Goal: Information Seeking & Learning: Learn about a topic

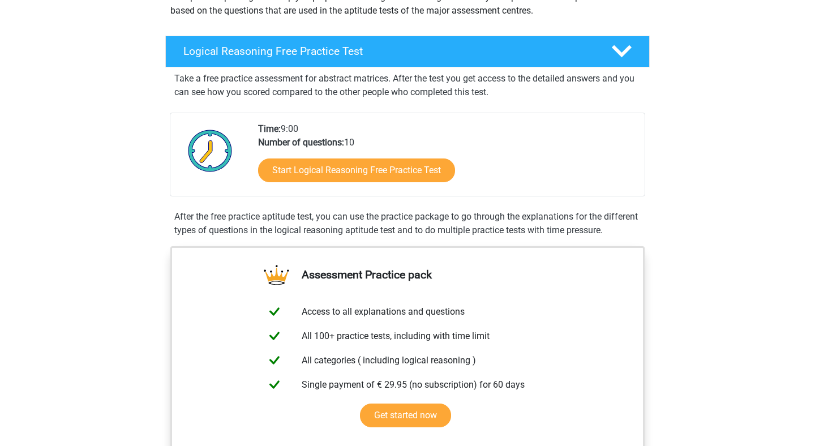
scroll to position [155, 0]
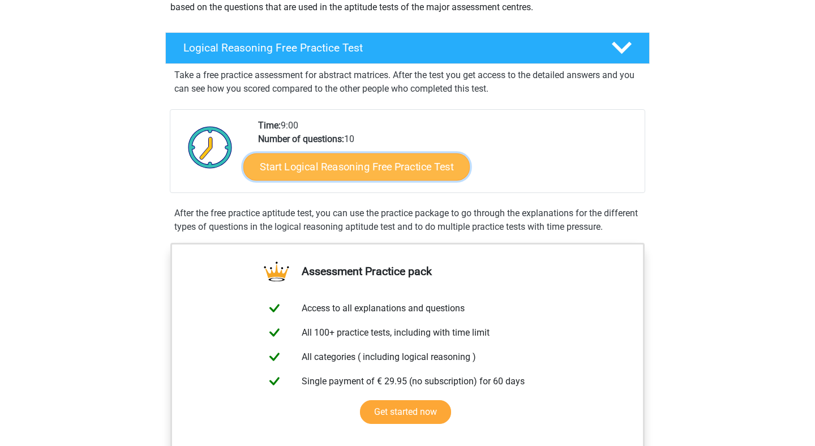
click at [398, 169] on link "Start Logical Reasoning Free Practice Test" at bounding box center [356, 166] width 226 height 27
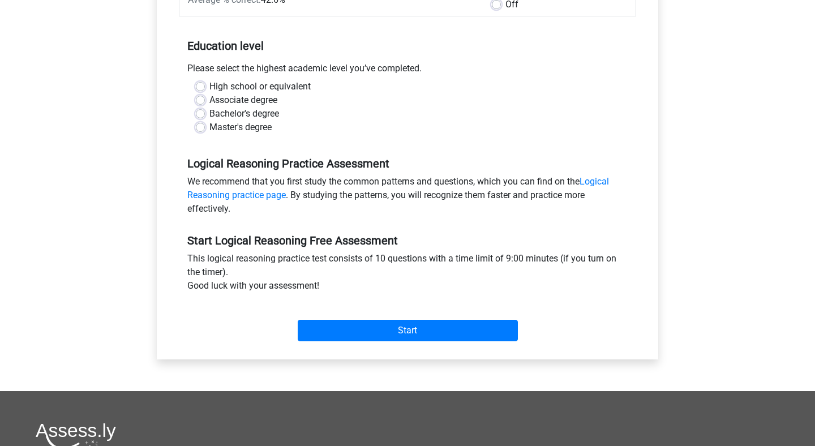
scroll to position [204, 0]
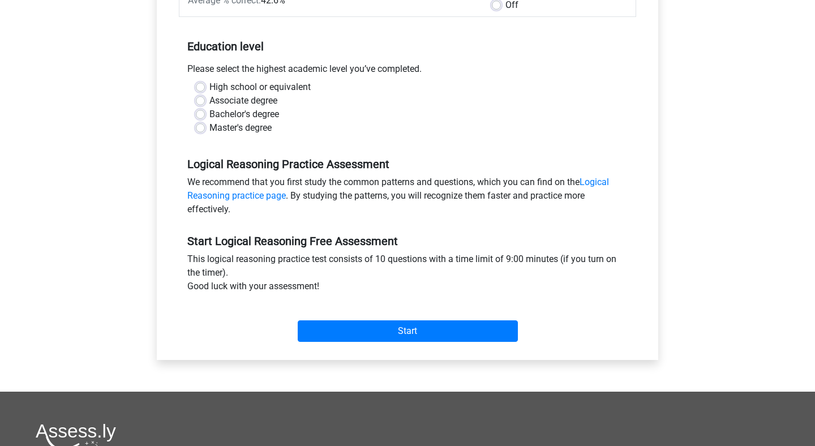
click at [260, 130] on label "Master's degree" at bounding box center [240, 128] width 62 height 14
click at [205, 130] on input "Master's degree" at bounding box center [200, 126] width 9 height 11
radio input "true"
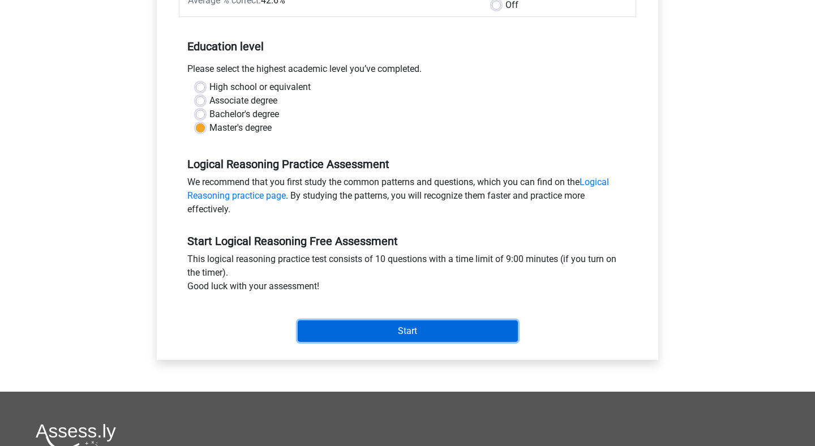
click at [418, 339] on input "Start" at bounding box center [408, 331] width 220 height 22
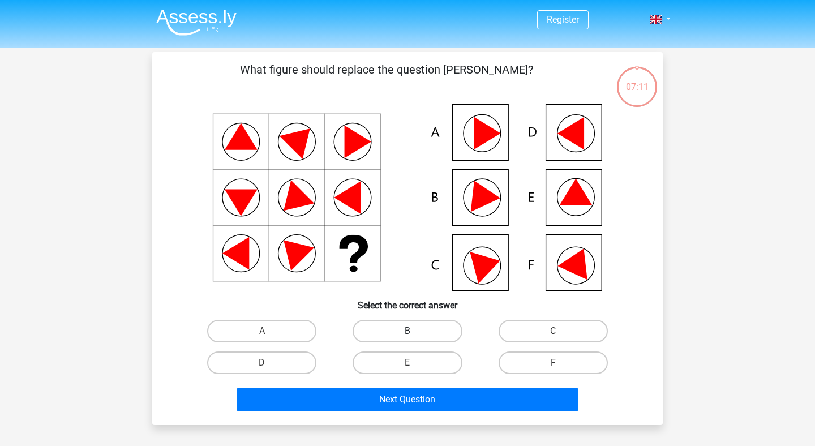
click at [423, 331] on label "B" at bounding box center [407, 331] width 109 height 23
click at [415, 331] on input "B" at bounding box center [411, 334] width 7 height 7
radio input "true"
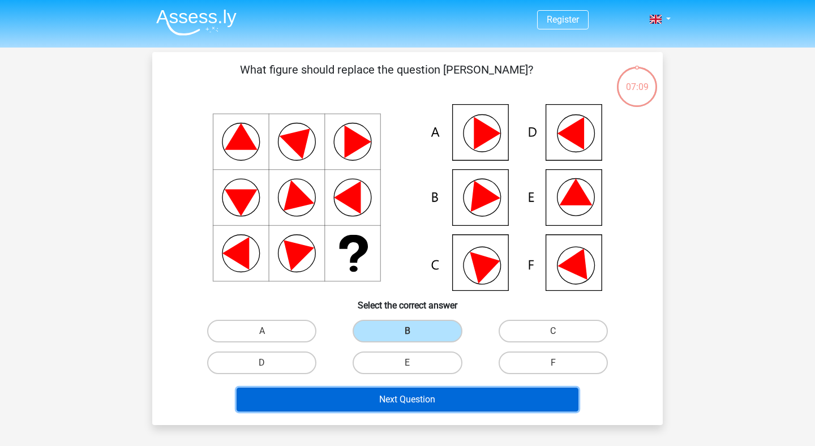
click at [410, 401] on button "Next Question" at bounding box center [408, 400] width 342 height 24
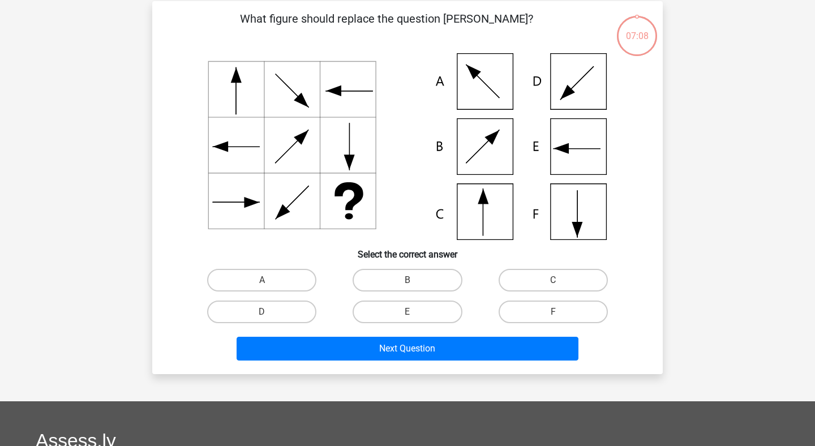
scroll to position [52, 0]
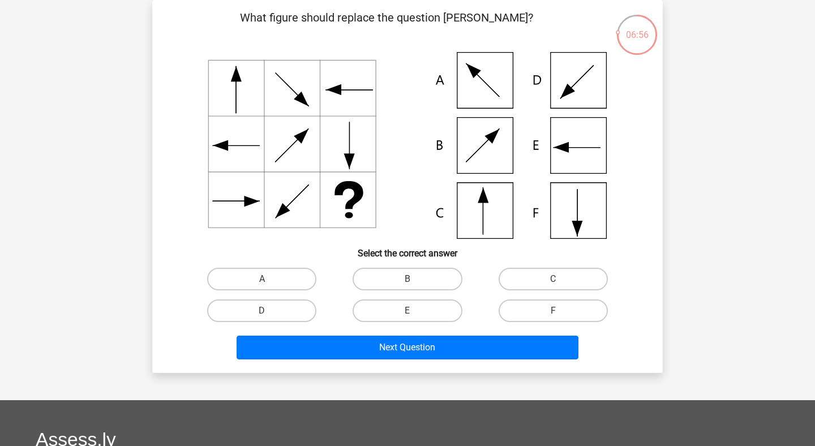
click at [567, 263] on div "What figure should replace the question [PERSON_NAME]?" at bounding box center [407, 186] width 501 height 355
click at [567, 277] on label "C" at bounding box center [553, 279] width 109 height 23
click at [560, 279] on input "C" at bounding box center [556, 282] width 7 height 7
radio input "true"
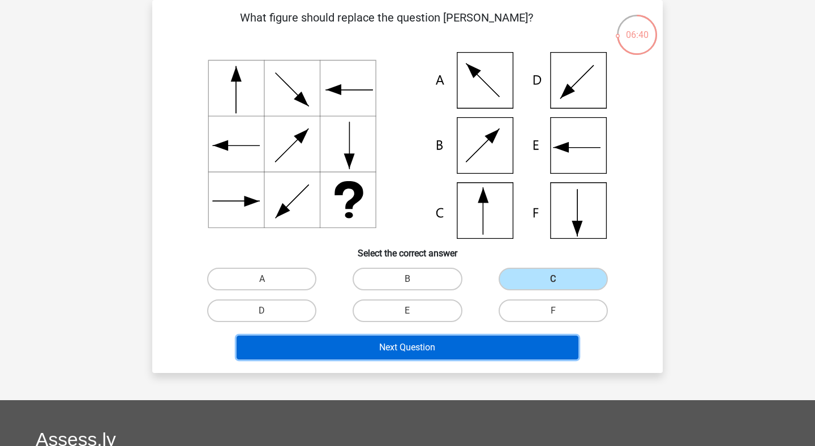
click at [429, 354] on button "Next Question" at bounding box center [408, 348] width 342 height 24
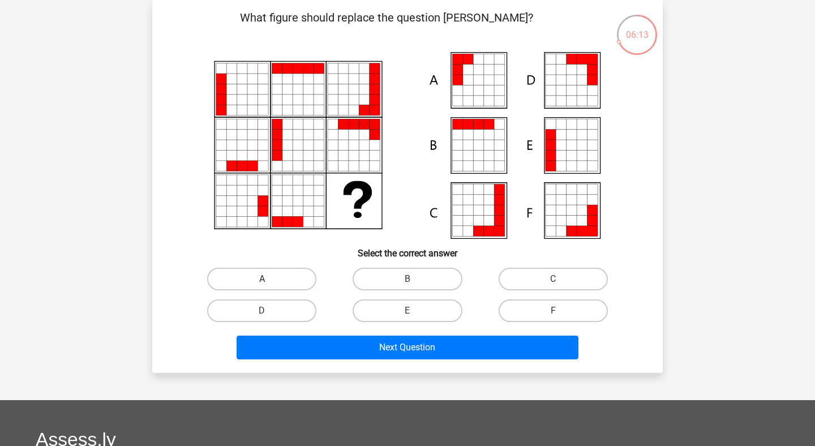
click at [270, 275] on label "A" at bounding box center [261, 279] width 109 height 23
click at [269, 279] on input "A" at bounding box center [265, 282] width 7 height 7
radio input "true"
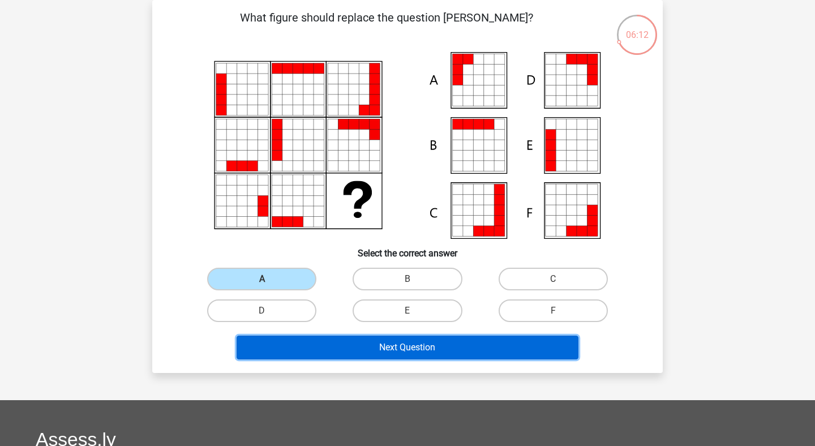
click at [352, 342] on button "Next Question" at bounding box center [408, 348] width 342 height 24
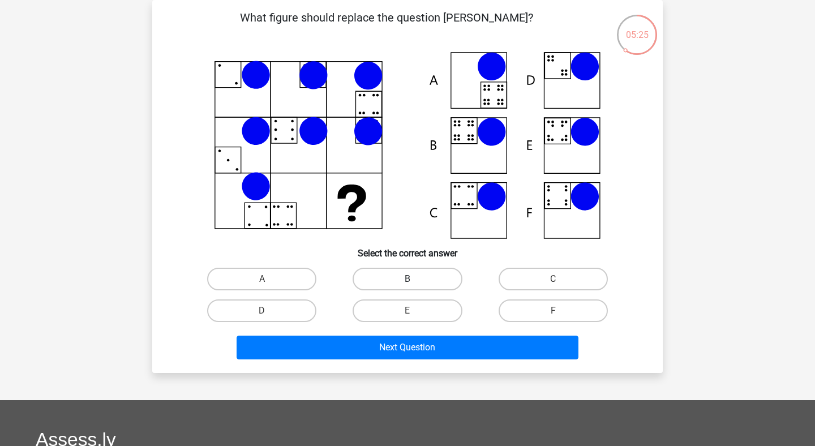
click at [371, 281] on label "B" at bounding box center [407, 279] width 109 height 23
click at [408, 281] on input "B" at bounding box center [411, 282] width 7 height 7
radio input "true"
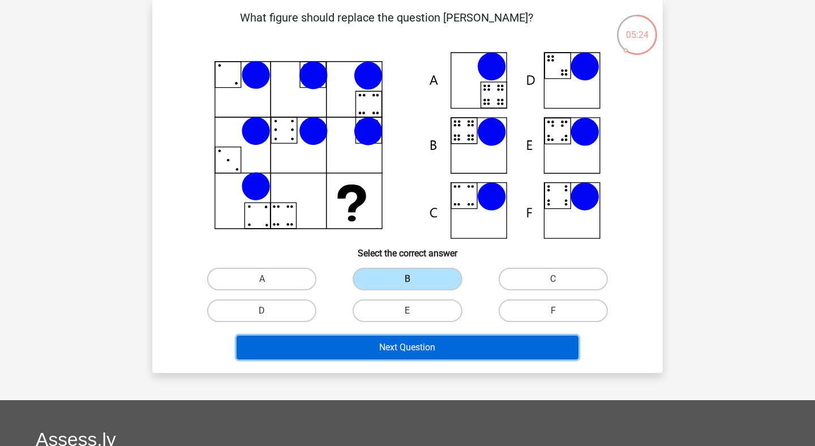
click at [391, 350] on button "Next Question" at bounding box center [408, 348] width 342 height 24
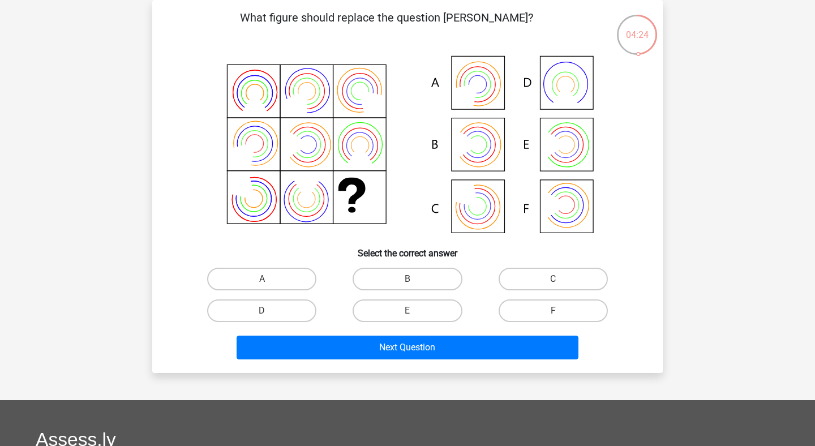
click at [409, 314] on input "E" at bounding box center [411, 314] width 7 height 7
radio input "true"
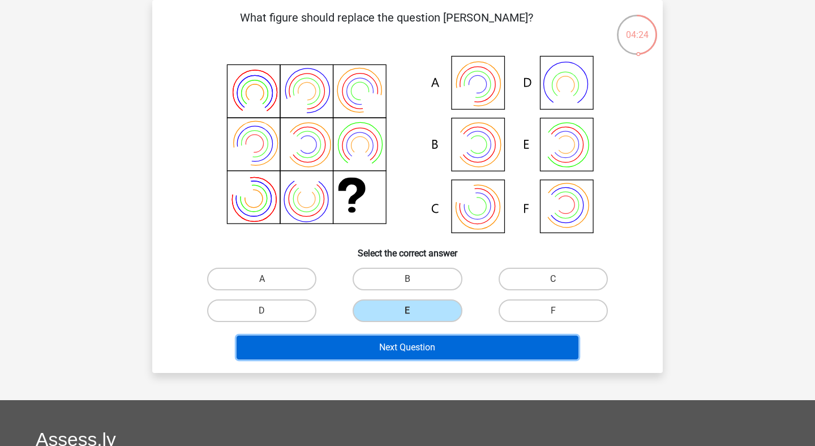
click at [423, 356] on button "Next Question" at bounding box center [408, 348] width 342 height 24
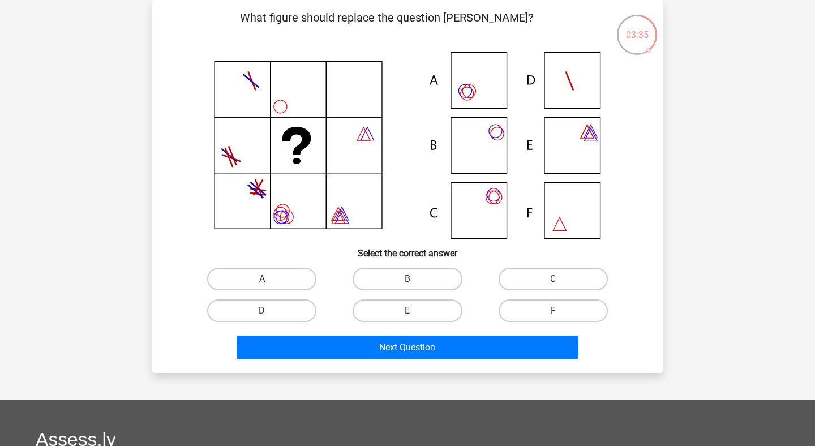
click at [293, 273] on label "A" at bounding box center [261, 279] width 109 height 23
click at [269, 279] on input "A" at bounding box center [265, 282] width 7 height 7
radio input "true"
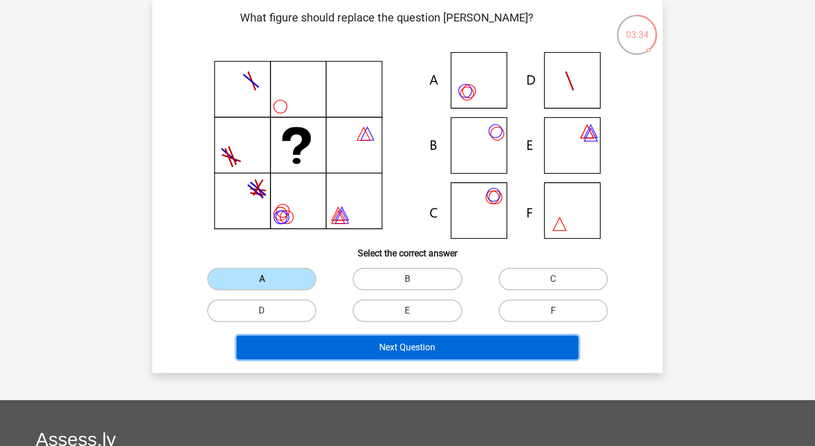
click at [415, 351] on button "Next Question" at bounding box center [408, 348] width 342 height 24
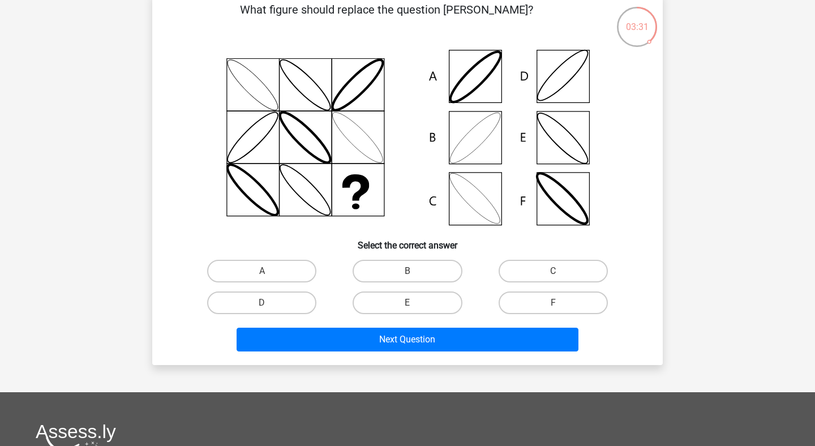
scroll to position [59, 0]
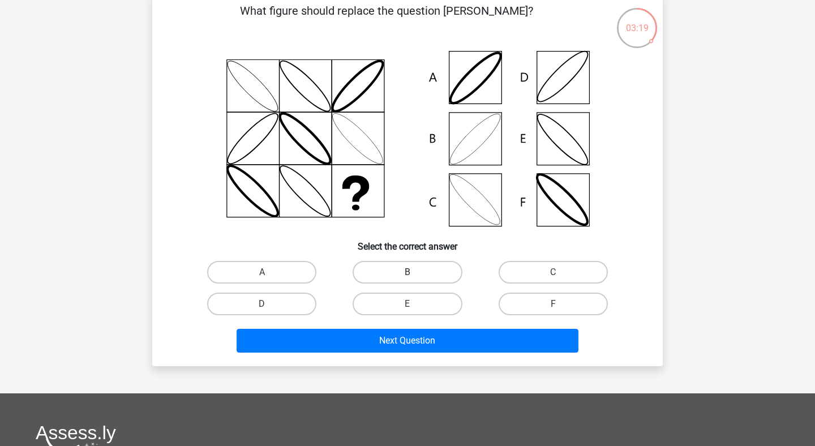
click at [414, 272] on label "B" at bounding box center [407, 272] width 109 height 23
click at [414, 272] on input "B" at bounding box center [411, 275] width 7 height 7
radio input "true"
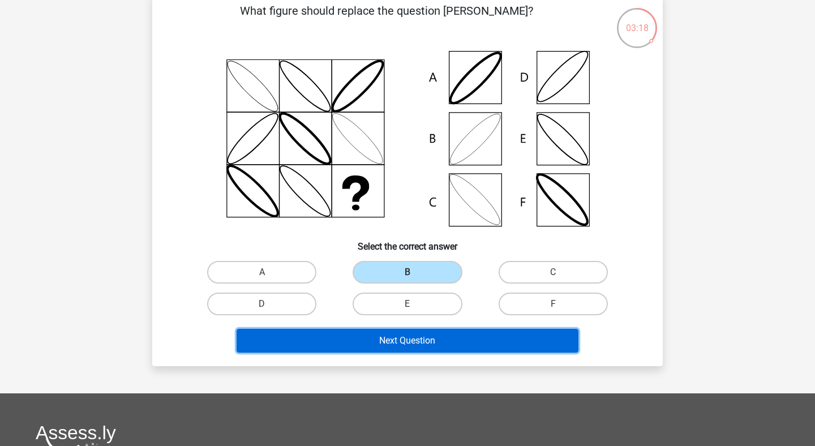
click at [425, 351] on button "Next Question" at bounding box center [408, 341] width 342 height 24
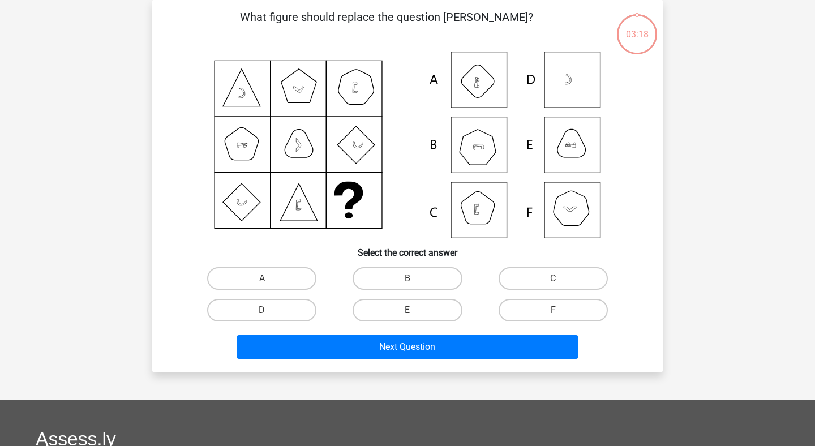
scroll to position [52, 0]
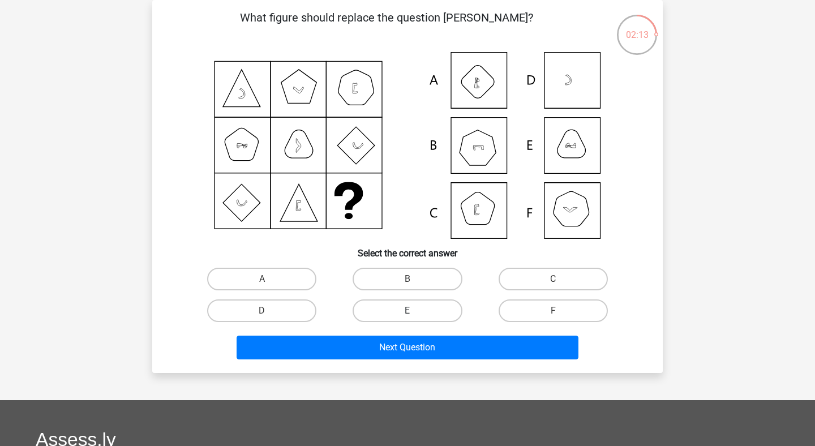
click at [416, 313] on label "E" at bounding box center [407, 310] width 109 height 23
click at [415, 313] on input "E" at bounding box center [411, 314] width 7 height 7
radio input "true"
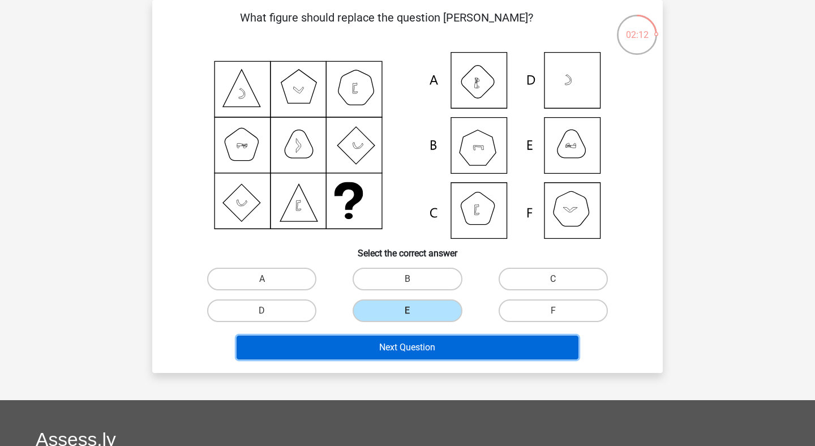
click at [416, 349] on button "Next Question" at bounding box center [408, 348] width 342 height 24
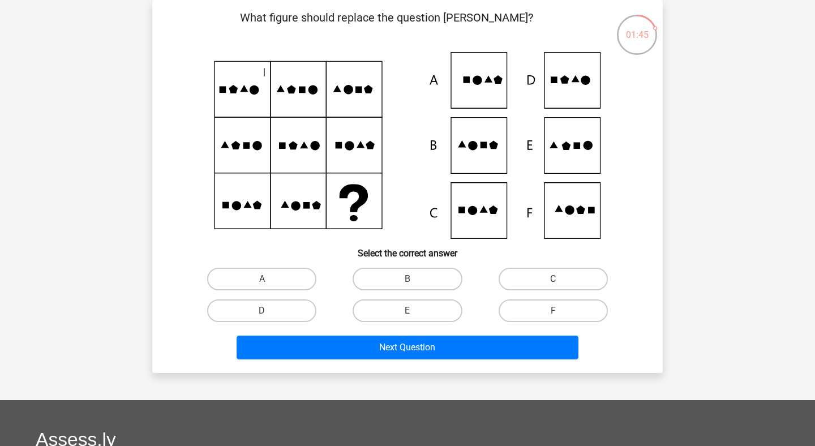
click at [428, 305] on label "E" at bounding box center [407, 310] width 109 height 23
click at [415, 311] on input "E" at bounding box center [411, 314] width 7 height 7
radio input "true"
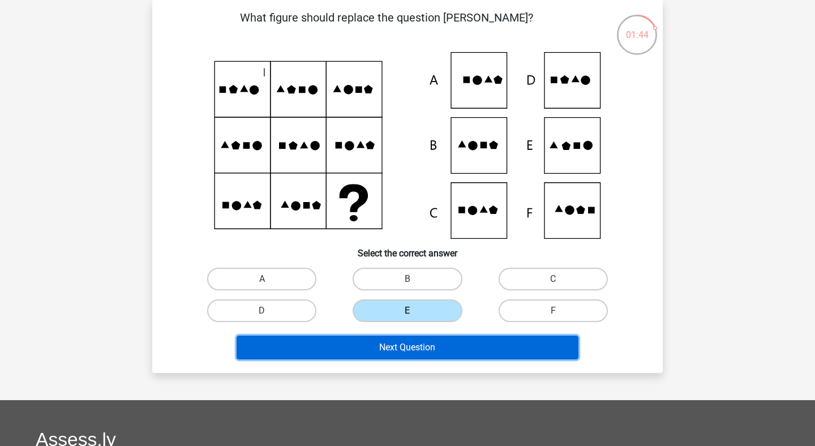
click at [428, 353] on button "Next Question" at bounding box center [408, 348] width 342 height 24
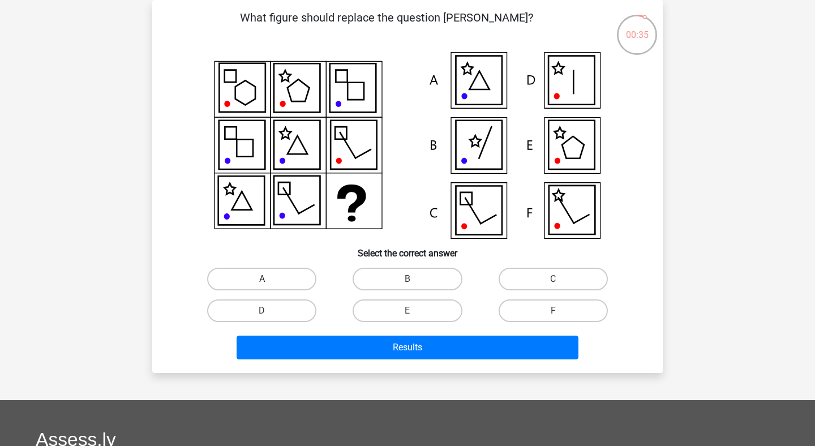
click at [302, 275] on label "A" at bounding box center [261, 279] width 109 height 23
click at [269, 279] on input "A" at bounding box center [265, 282] width 7 height 7
radio input "true"
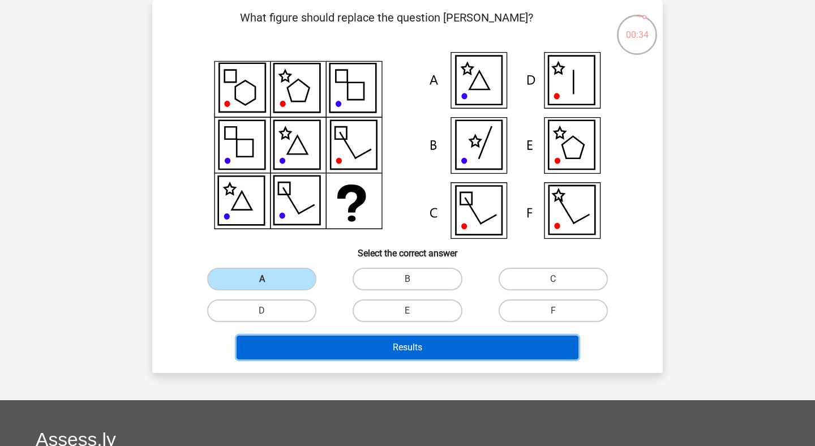
click at [402, 354] on button "Results" at bounding box center [408, 348] width 342 height 24
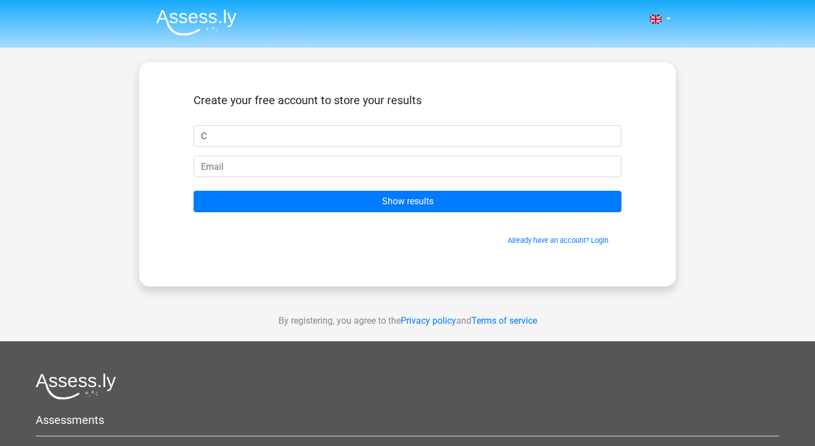
type input "C"
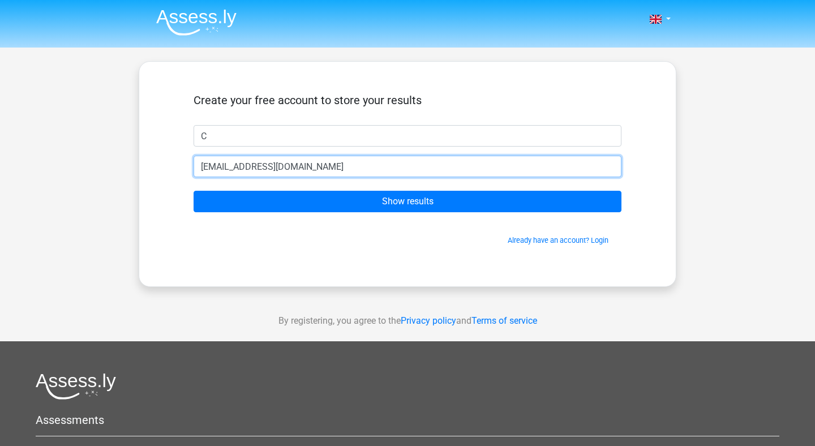
type input "phebles_90@hotmail.com"
click at [194, 191] on input "Show results" at bounding box center [408, 202] width 428 height 22
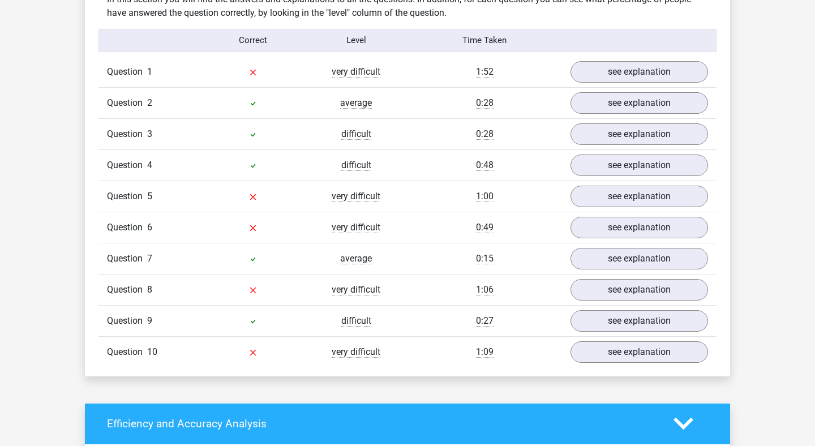
scroll to position [897, 0]
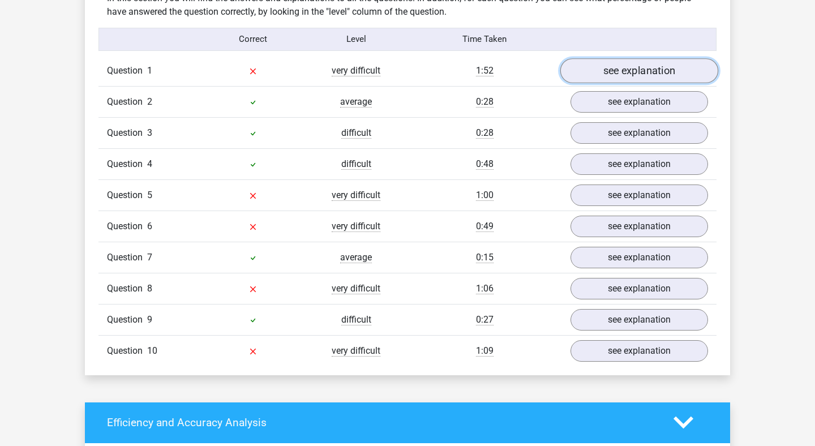
click at [625, 68] on link "see explanation" at bounding box center [639, 70] width 158 height 25
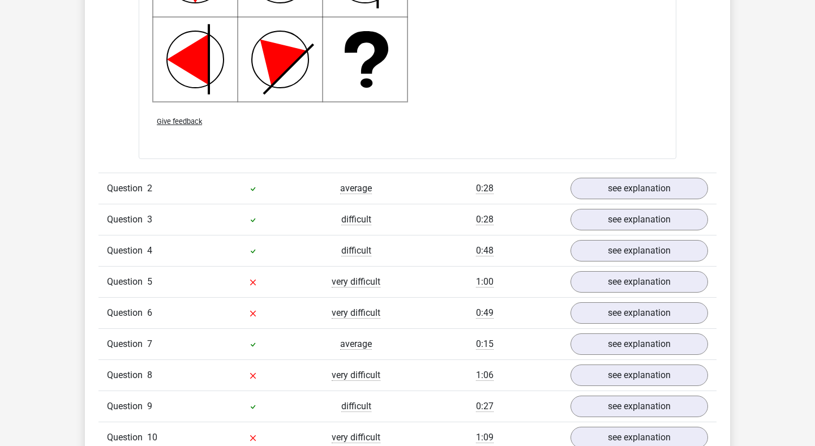
scroll to position [1531, 0]
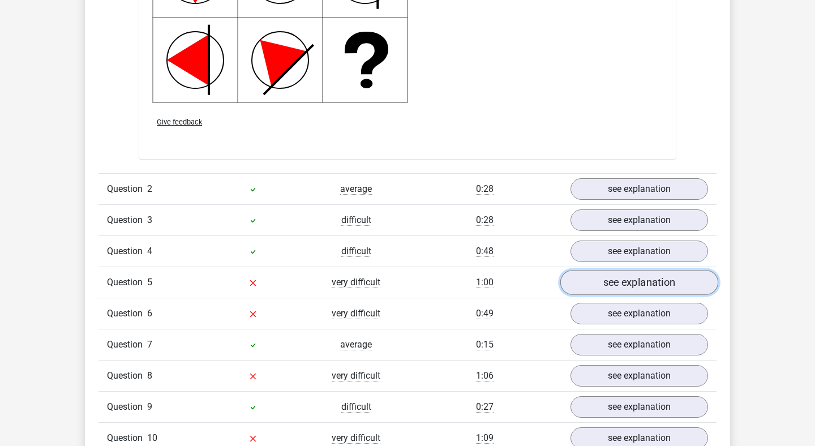
click at [638, 285] on link "see explanation" at bounding box center [639, 282] width 158 height 25
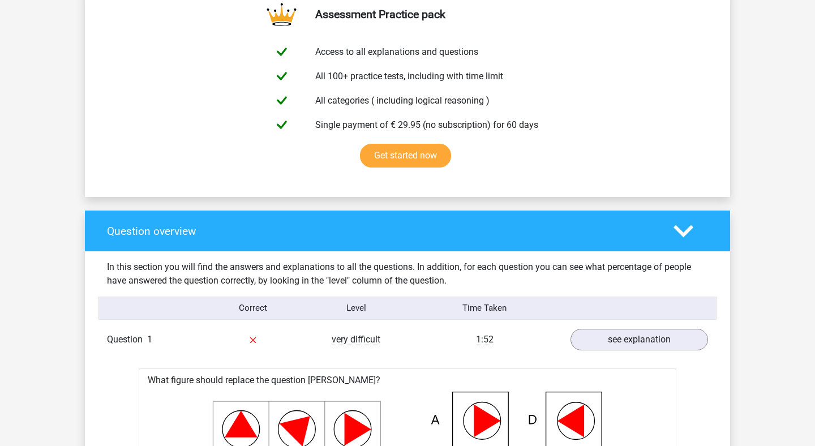
scroll to position [490, 0]
